Goal: Find specific page/section: Find specific page/section

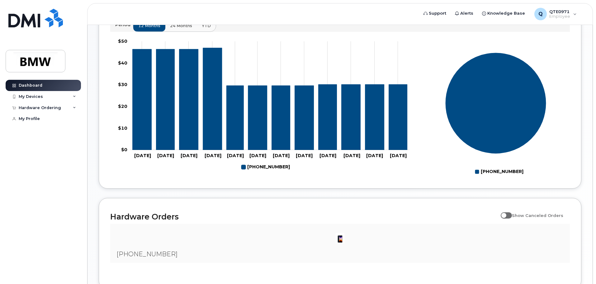
scroll to position [283, 0]
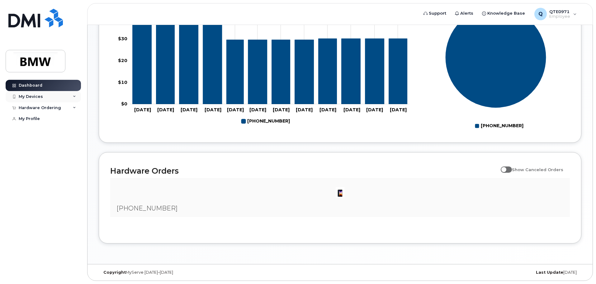
click at [73, 97] on icon at bounding box center [74, 96] width 3 height 3
click at [67, 146] on div "Hardware Ordering" at bounding box center [43, 141] width 75 height 11
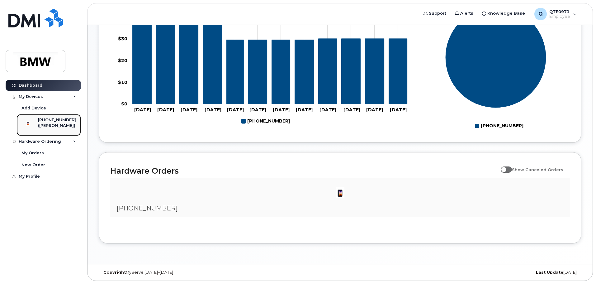
click at [52, 125] on div "([PERSON_NAME])" at bounding box center [57, 126] width 38 height 6
